Goal: Task Accomplishment & Management: Complete application form

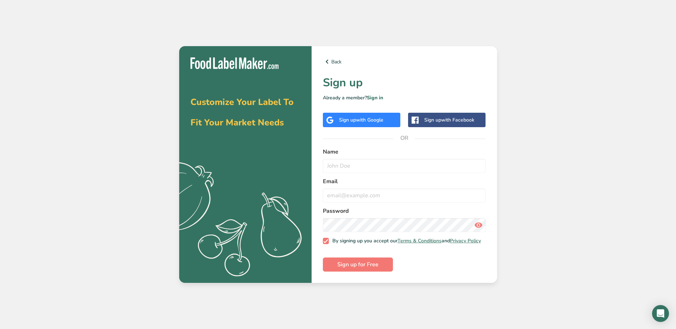
click at [366, 118] on span "with Google" at bounding box center [369, 119] width 27 height 7
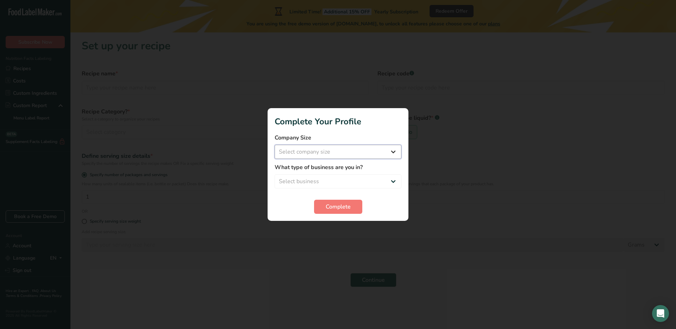
click at [372, 155] on select "Select company size Fewer than 10 Employees 10 to 50 Employees 51 to 500 Employ…" at bounding box center [338, 152] width 127 height 14
select select "2"
click at [275, 145] on select "Select company size Fewer than 10 Employees 10 to 50 Employees 51 to 500 Employ…" at bounding box center [338, 152] width 127 height 14
click at [369, 177] on select "Select business Packaged Food Manufacturer Restaurant & Cafe Bakery Meal Plans …" at bounding box center [338, 181] width 127 height 14
select select "1"
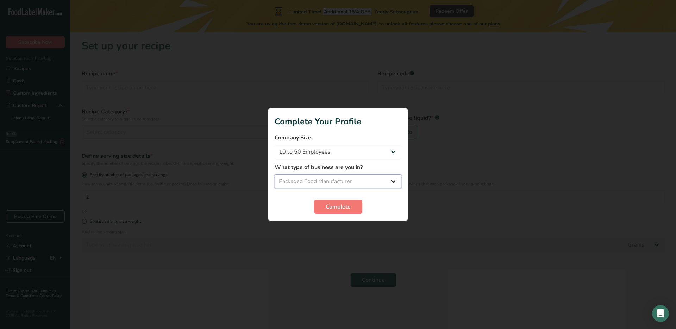
click at [275, 174] on select "Select business Packaged Food Manufacturer Restaurant & Cafe Bakery Meal Plans …" at bounding box center [338, 181] width 127 height 14
click at [346, 204] on span "Complete" at bounding box center [338, 206] width 25 height 8
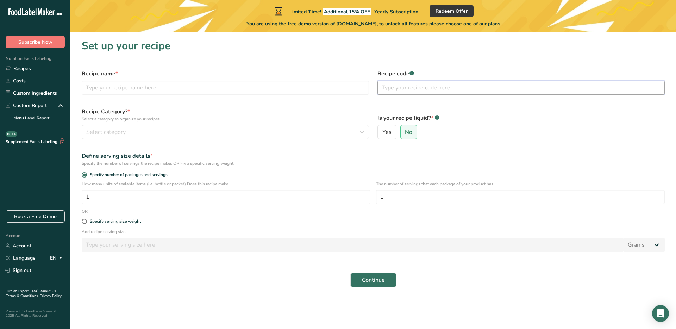
click at [409, 90] on input "text" at bounding box center [520, 88] width 287 height 14
type input "0001"
click at [461, 120] on label "Is your recipe liquid? * .a-a{fill:#347362;}.b-a{fill:#fff;}" at bounding box center [520, 118] width 287 height 8
click at [392, 132] on label "Yes" at bounding box center [386, 132] width 19 height 14
click at [382, 132] on input "Yes" at bounding box center [380, 132] width 5 height 5
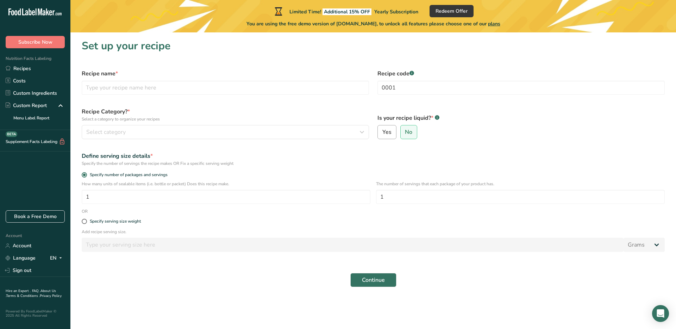
radio input "true"
radio input "false"
select select "22"
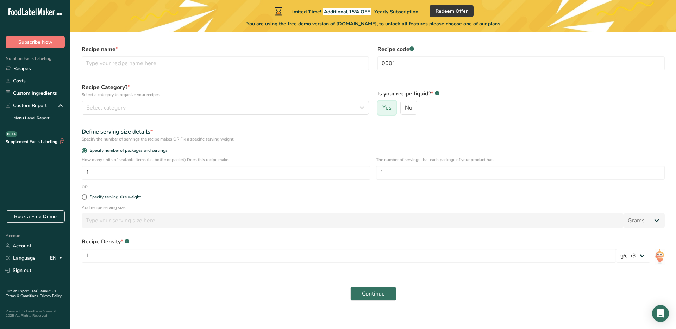
scroll to position [30, 0]
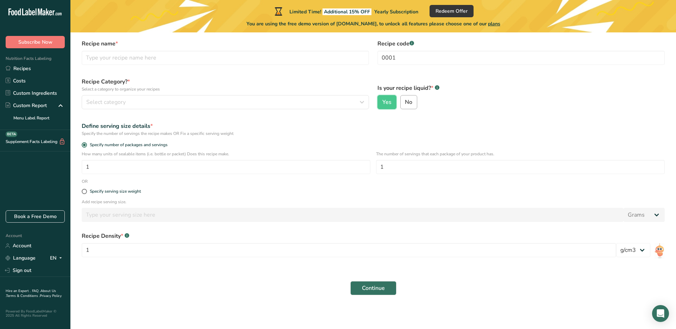
click at [404, 101] on input "No" at bounding box center [403, 102] width 5 height 5
radio input "true"
radio input "false"
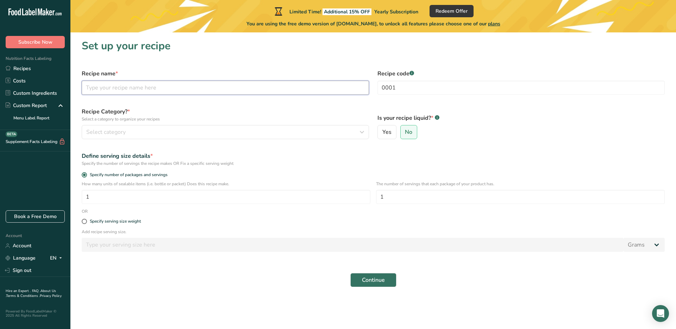
click at [149, 83] on input "text" at bounding box center [225, 88] width 287 height 14
type input "Valor Buffalo Caesar Sauce/Dressing"
click at [165, 111] on label "Recipe Category? * Select a category to organize your recipes" at bounding box center [225, 114] width 287 height 15
click at [146, 132] on div "Select category" at bounding box center [223, 132] width 274 height 8
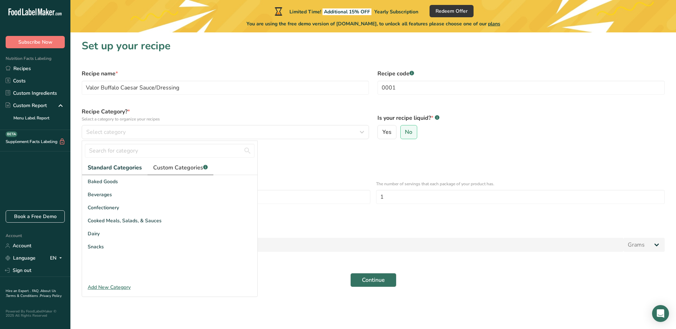
click at [173, 169] on span "Custom Categories .a-a{fill:#347362;}.b-a{fill:#fff;}" at bounding box center [180, 167] width 55 height 8
click at [122, 171] on span "Standard Categories" at bounding box center [114, 167] width 53 height 8
click at [125, 225] on div "Cooked Meals, Salads, & Sauces" at bounding box center [169, 220] width 175 height 13
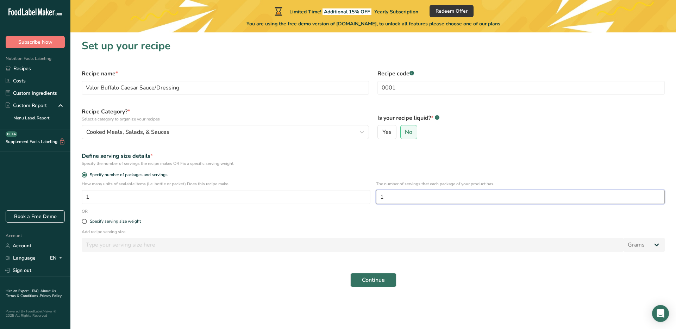
click at [421, 199] on input "1" at bounding box center [520, 197] width 289 height 14
type input "10"
click at [403, 219] on label "Specify serving size weight" at bounding box center [373, 221] width 583 height 5
click at [86, 219] on input "Specify serving size weight" at bounding box center [84, 221] width 5 height 5
radio input "true"
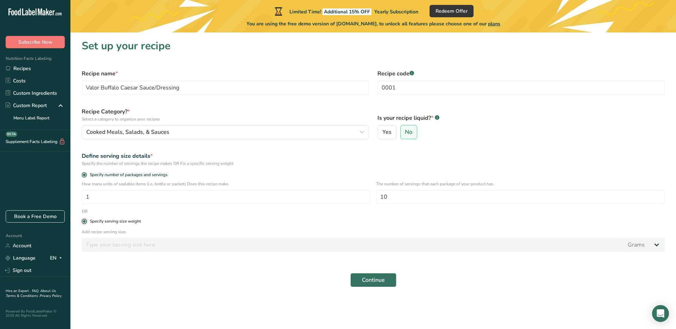
radio input "false"
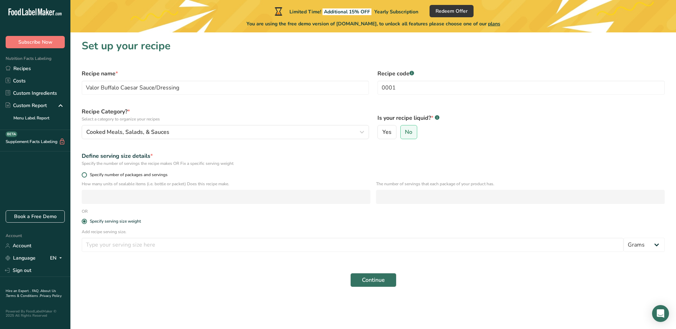
click at [152, 173] on span "Specify number of packages and servings" at bounding box center [127, 174] width 81 height 5
click at [86, 173] on input "Specify number of packages and servings" at bounding box center [84, 174] width 5 height 5
radio input "true"
radio input "false"
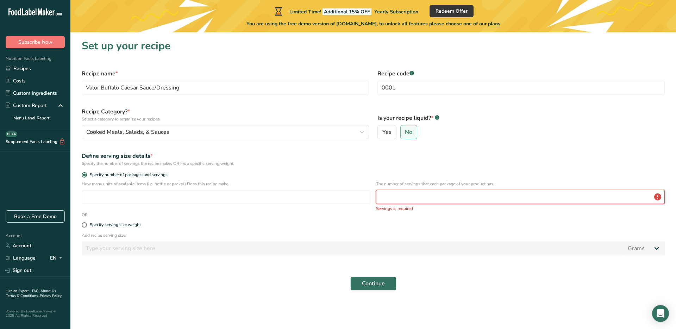
click at [460, 191] on input "number" at bounding box center [520, 197] width 289 height 14
type input "10"
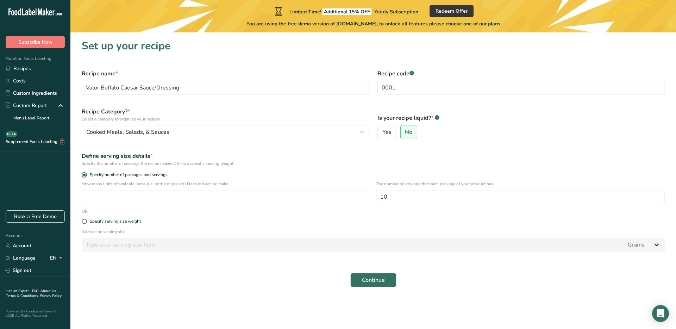
click at [453, 217] on div "Specify serving size weight" at bounding box center [372, 221] width 591 height 14
click at [133, 221] on div "Specify serving size weight" at bounding box center [115, 221] width 51 height 5
click at [86, 221] on input "Specify serving size weight" at bounding box center [84, 221] width 5 height 5
radio input "true"
radio input "false"
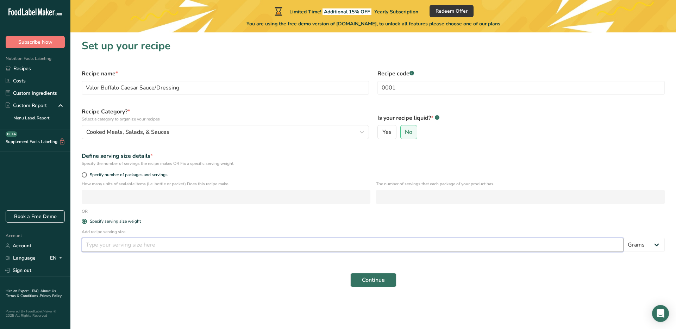
click at [138, 241] on input "number" at bounding box center [353, 245] width 542 height 14
type input "25"
click at [193, 286] on div "Continue" at bounding box center [372, 280] width 591 height 23
click at [389, 282] on button "Continue" at bounding box center [373, 280] width 46 height 14
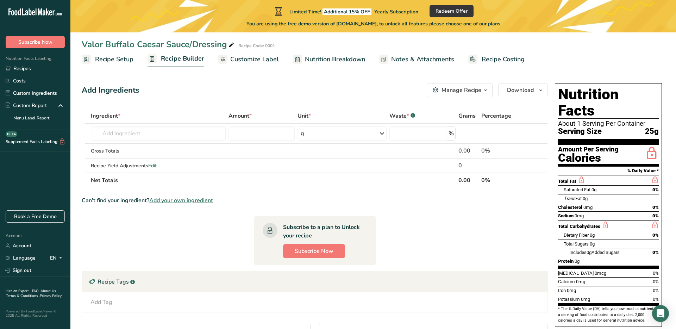
click at [477, 94] on button "Manage Recipe" at bounding box center [460, 90] width 66 height 14
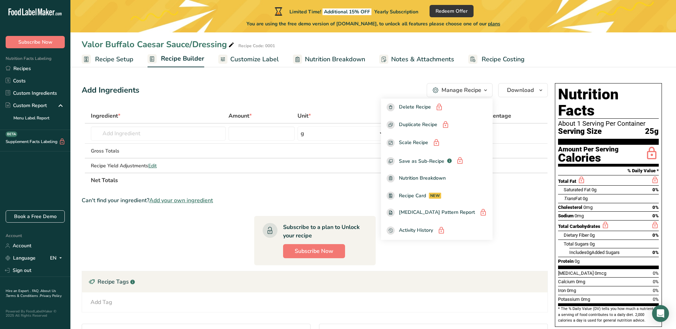
click at [477, 94] on button "Manage Recipe" at bounding box center [460, 90] width 66 height 14
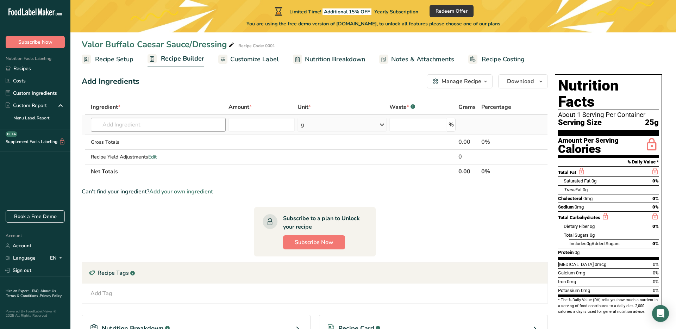
scroll to position [2, 0]
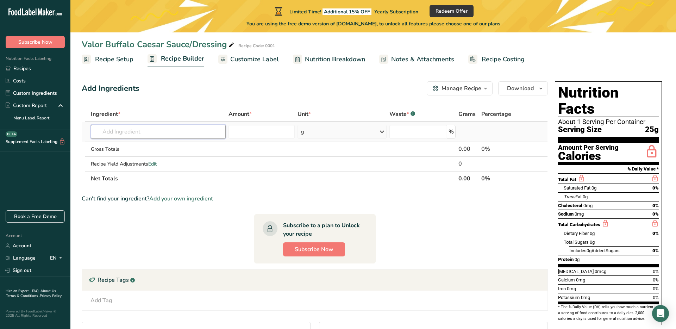
click at [166, 133] on input "text" at bounding box center [158, 132] width 135 height 14
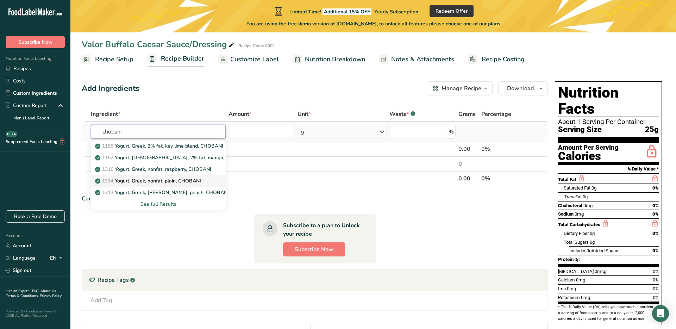
type input "chobani"
click at [207, 179] on div "1314 Yogurt, [DEMOGRAPHIC_DATA], nonfat, plain, CHOBANI" at bounding box center [152, 180] width 112 height 7
type input "Yogurt, Greek, nonfat, plain, CHOBANI"
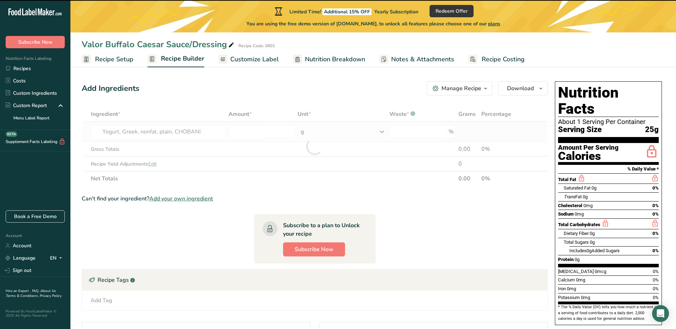
type input "0"
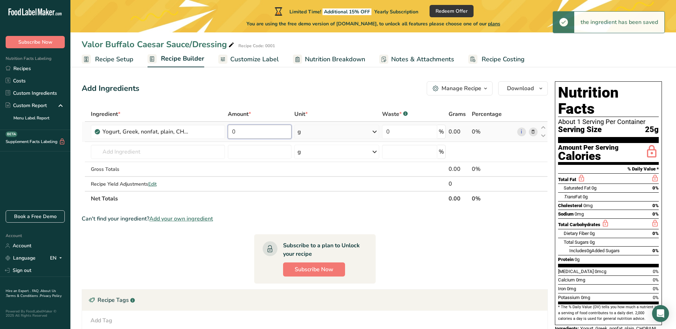
click at [265, 135] on input "0" at bounding box center [260, 132] width 64 height 14
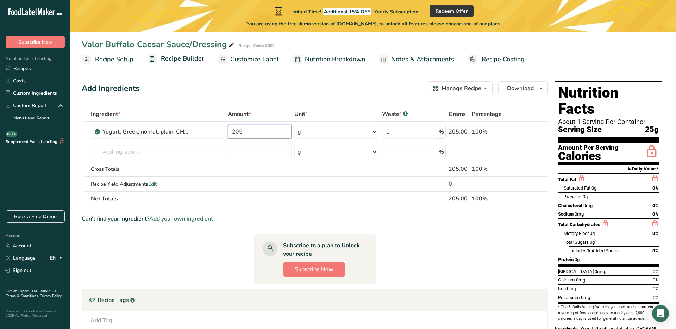
type input "205"
click at [364, 215] on div "Can't find your ingredient? Add your own ingredient" at bounding box center [315, 218] width 466 height 8
